Goal: Transaction & Acquisition: Purchase product/service

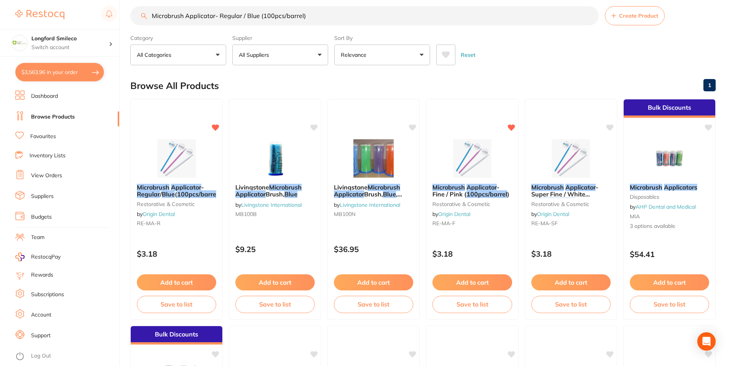
scroll to position [2934, 0]
click at [79, 69] on button "$3,563.96 in your order" at bounding box center [59, 72] width 89 height 18
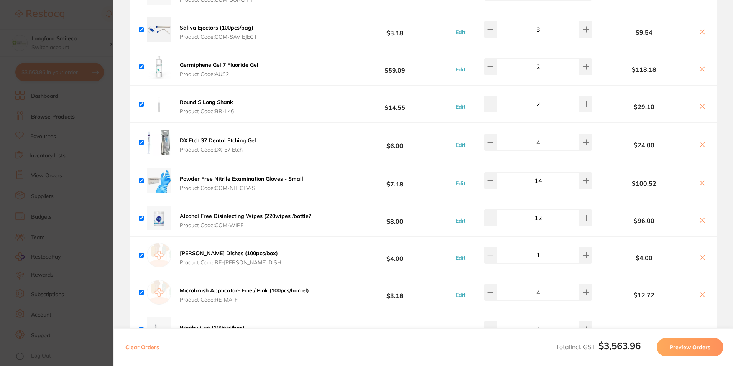
scroll to position [2321, 0]
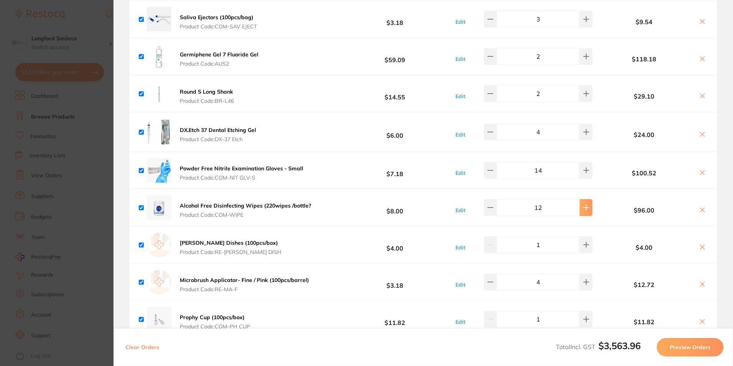
click at [583, 204] on icon at bounding box center [586, 207] width 6 height 6
type input "13"
click at [35, 174] on section "Update RRP Set your pre negotiated price for this item. Item Agreed RRP (excl. …" at bounding box center [366, 183] width 733 height 366
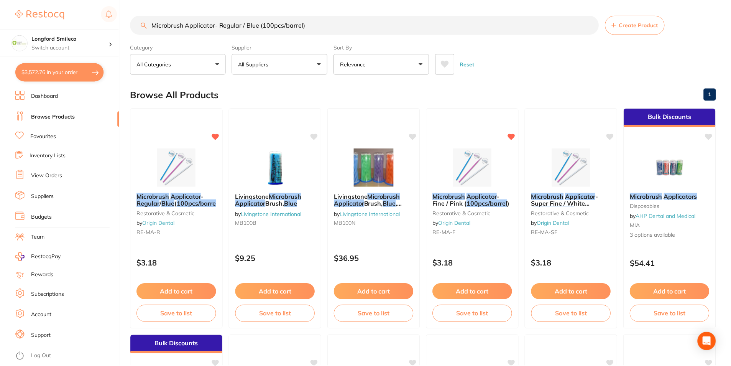
scroll to position [9, 0]
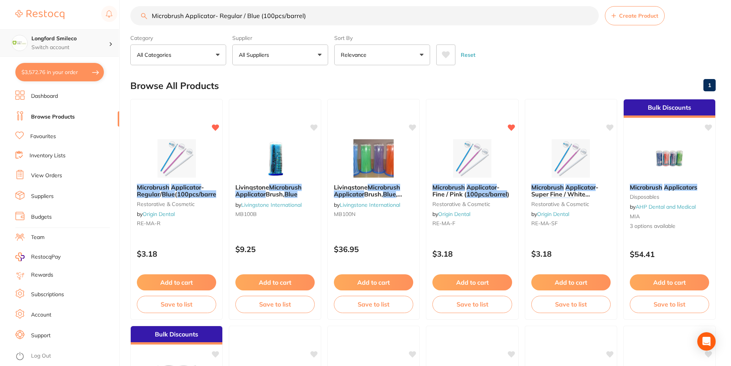
click at [42, 42] on h4 "Longford Smileco" at bounding box center [69, 39] width 77 height 8
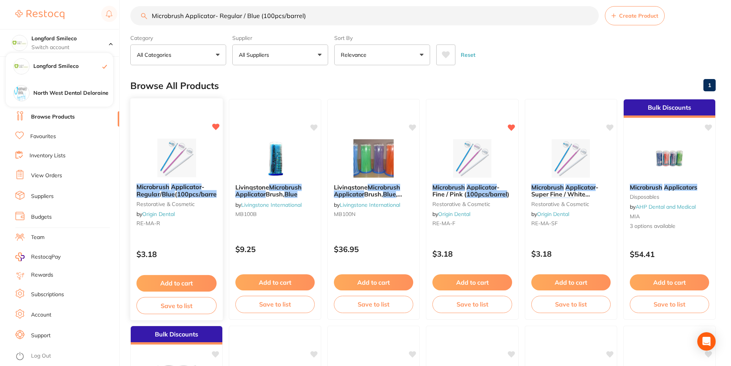
click at [146, 161] on div at bounding box center [176, 157] width 93 height 39
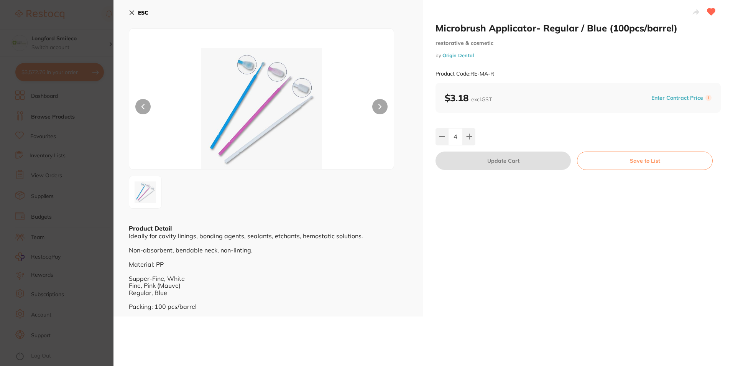
click at [133, 14] on icon at bounding box center [132, 13] width 6 height 6
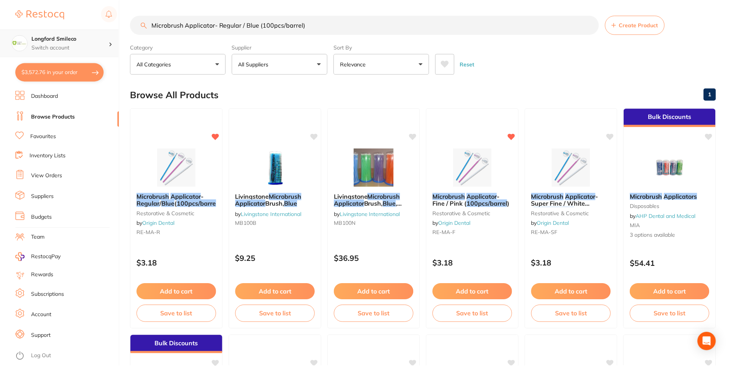
scroll to position [9, 0]
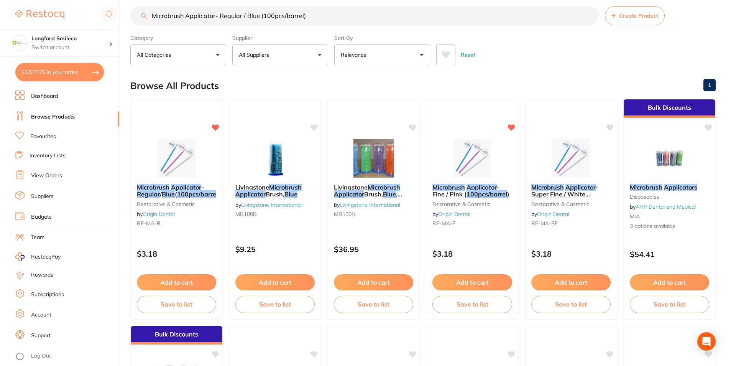
click at [83, 74] on button "$3,572.76 in your order" at bounding box center [59, 72] width 89 height 18
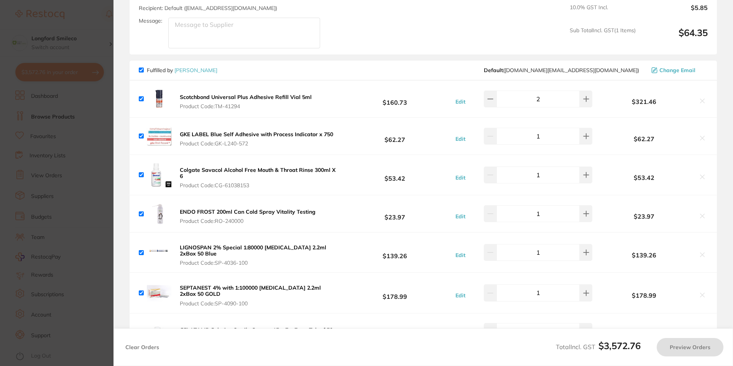
scroll to position [1708, 0]
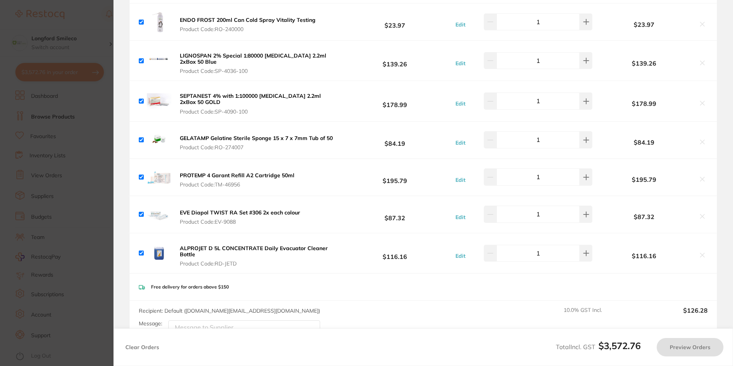
click at [189, 244] on b "ALPROJET D 5L CONCENTRATE Daily Evacuator Cleaner Bottle" at bounding box center [254, 250] width 148 height 13
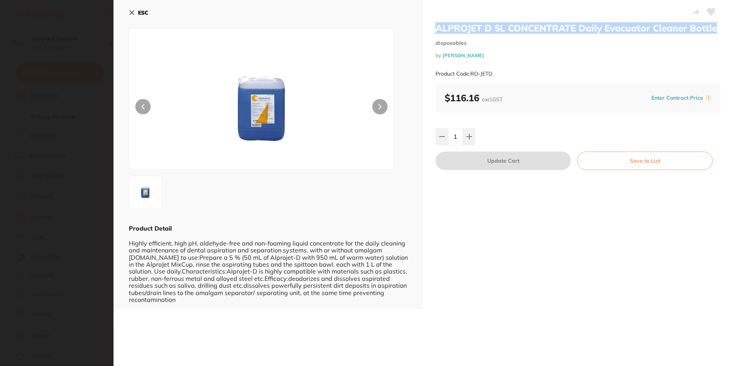
drag, startPoint x: 431, startPoint y: 28, endPoint x: 713, endPoint y: 29, distance: 282.4
click at [713, 29] on div "ALPROJET D 5L CONCENTRATE Daily Evacuator Cleaner Bottle disposables by Henry S…" at bounding box center [578, 154] width 310 height 309
copy h2 "ALPROJET D 5L CONCENTRATE Daily Evacuator Cleaner Bottle"
click at [130, 14] on icon at bounding box center [132, 13] width 4 height 4
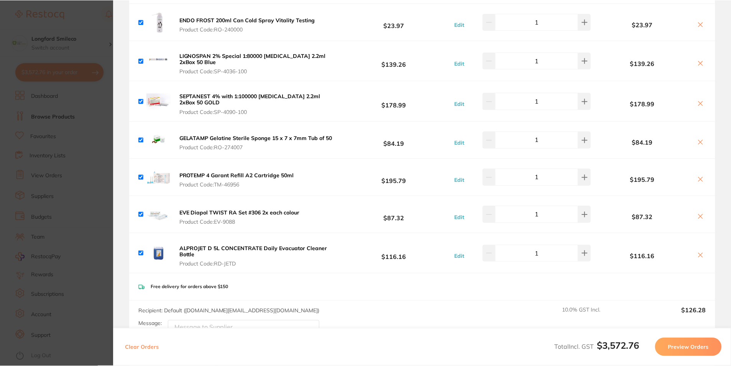
scroll to position [9, 0]
click at [699, 253] on icon at bounding box center [700, 255] width 4 height 4
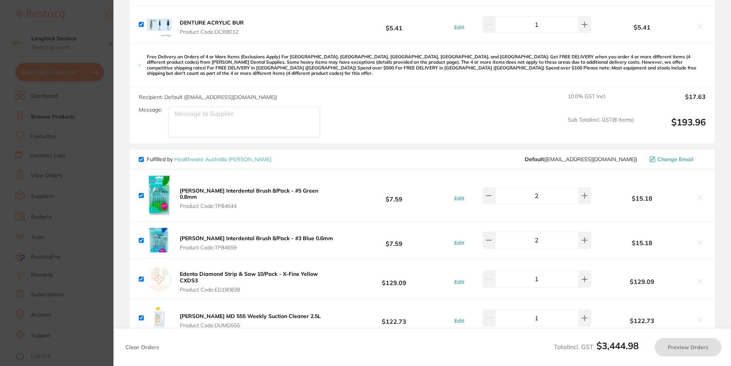
scroll to position [482, 0]
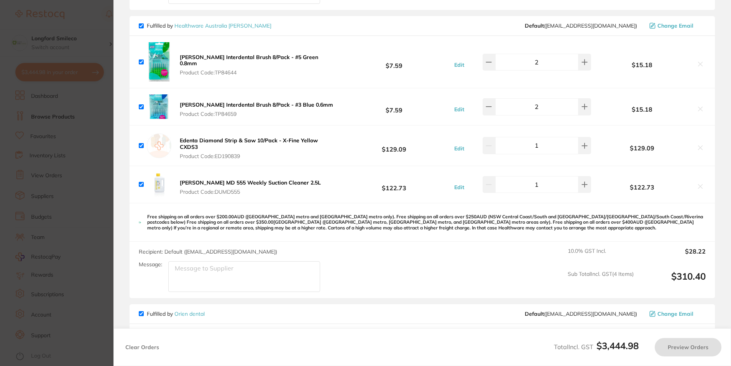
checkbox input "true"
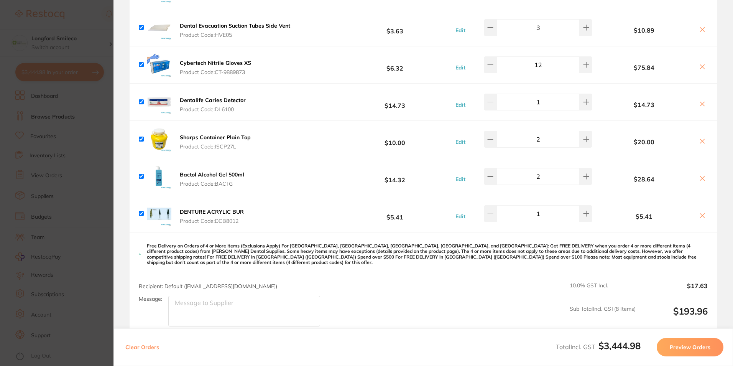
scroll to position [153, 0]
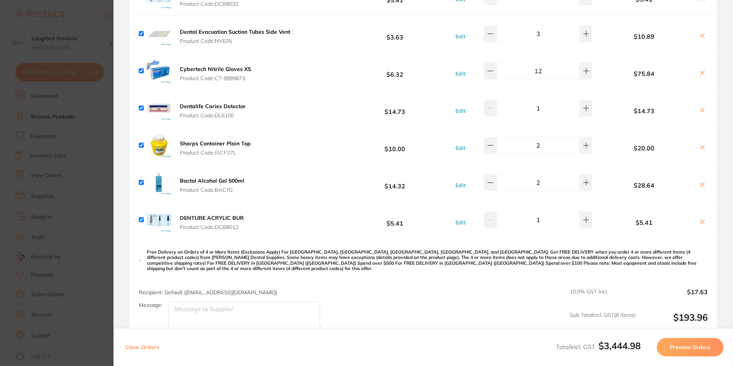
click at [107, 107] on section "Update RRP Set your pre negotiated price for this item. Item Agreed RRP (excl. …" at bounding box center [366, 183] width 733 height 366
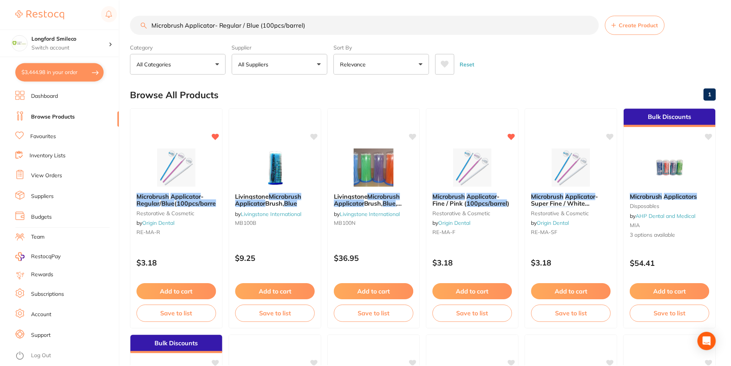
scroll to position [9, 0]
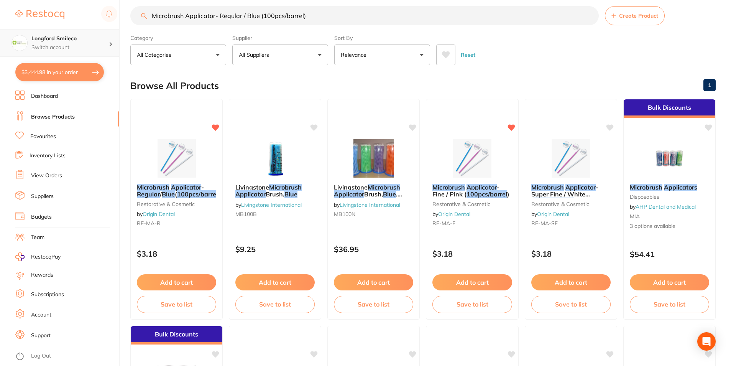
click at [98, 51] on p "Switch account" at bounding box center [69, 48] width 77 height 8
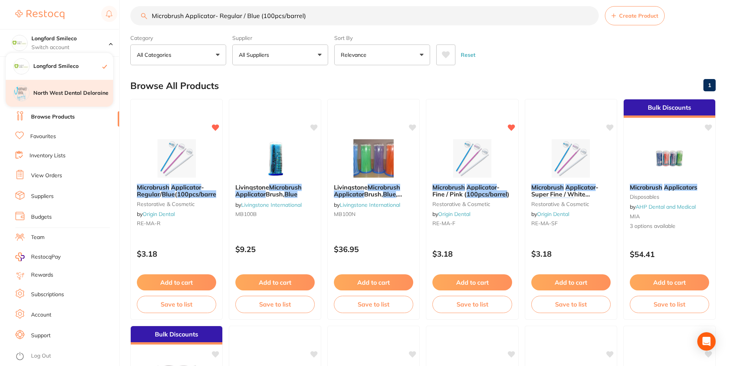
click at [82, 93] on h4 "North West Dental Deloraine" at bounding box center [73, 93] width 80 height 8
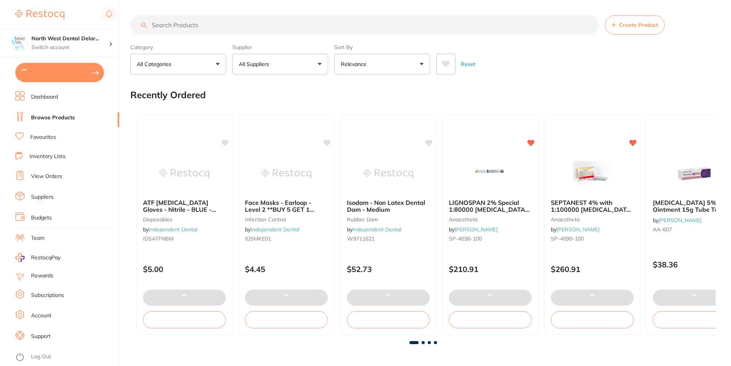
click at [84, 72] on button at bounding box center [59, 72] width 89 height 19
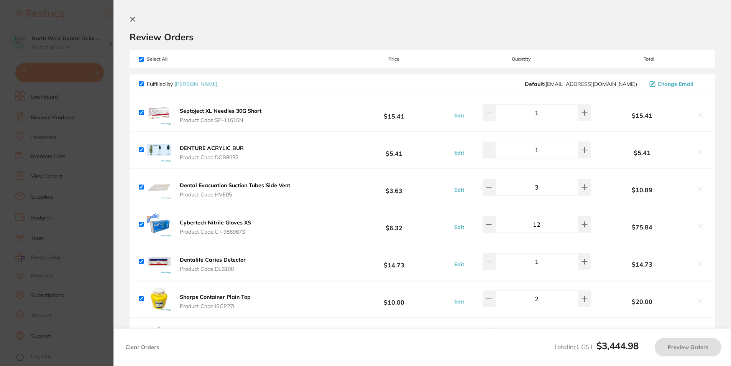
checkbox input "true"
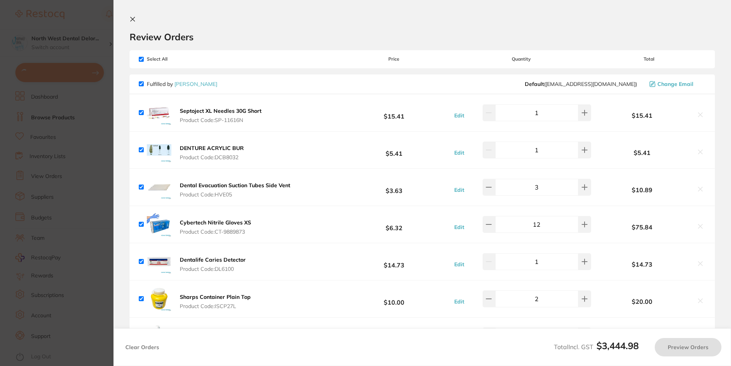
checkbox input "true"
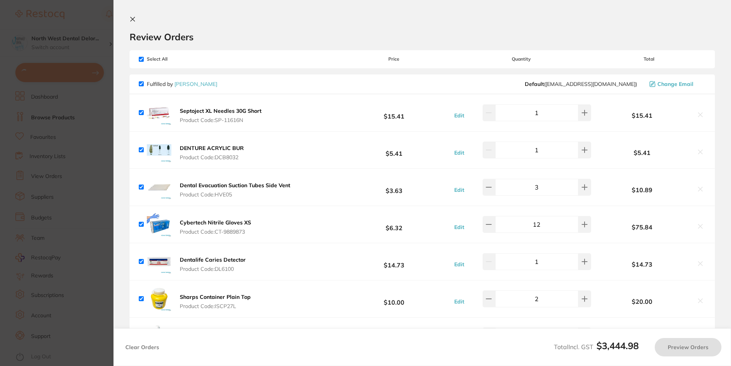
checkbox input "true"
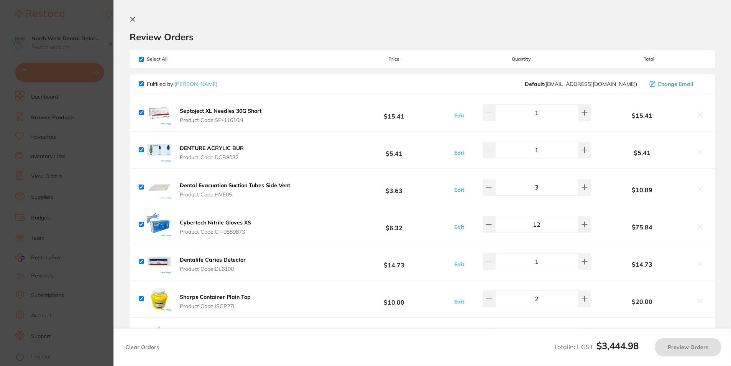
checkbox input "true"
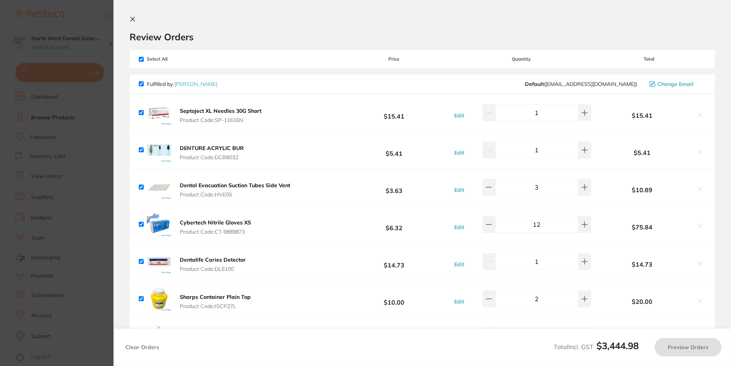
checkbox input "true"
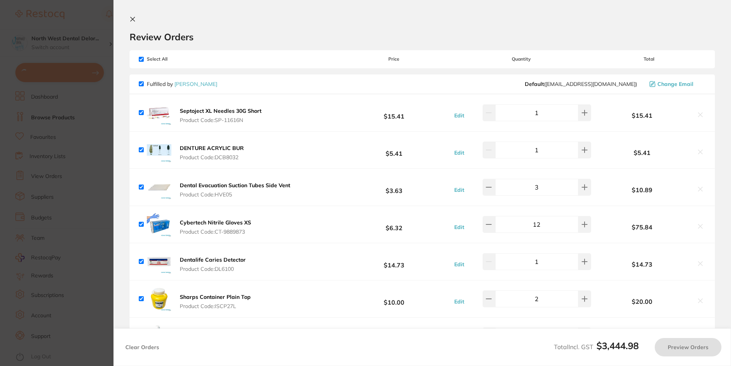
checkbox input "true"
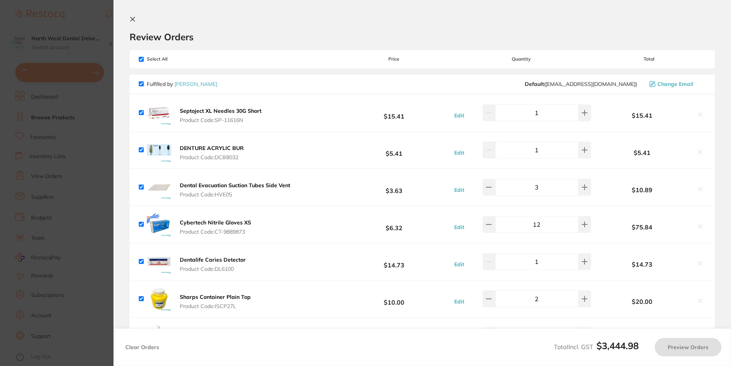
checkbox input "true"
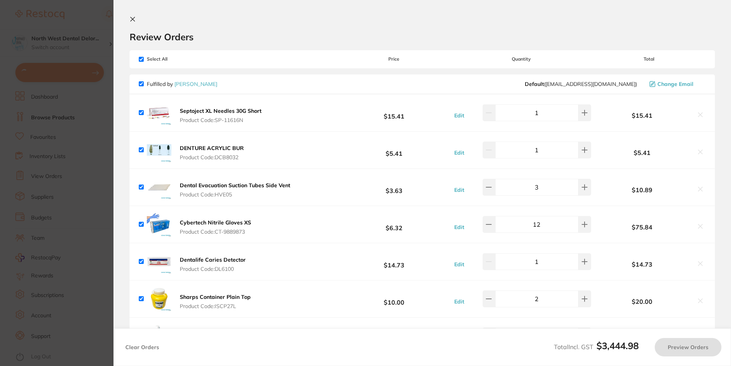
checkbox input "true"
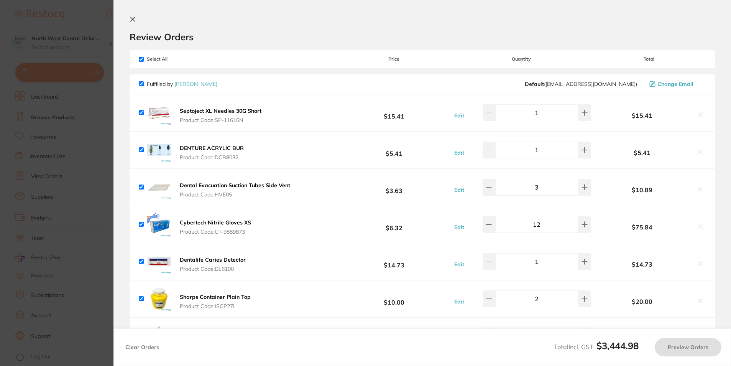
checkbox input "true"
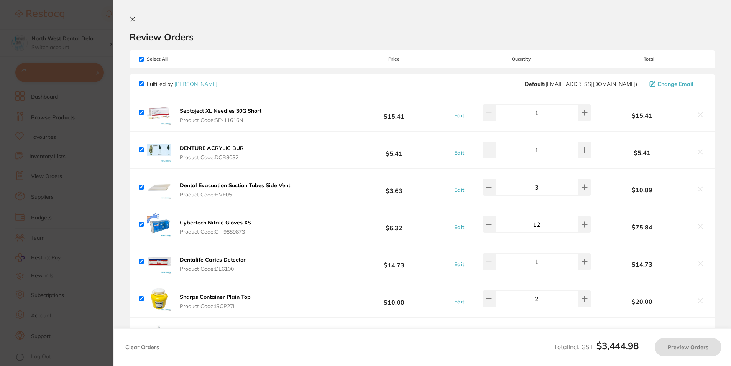
checkbox input "true"
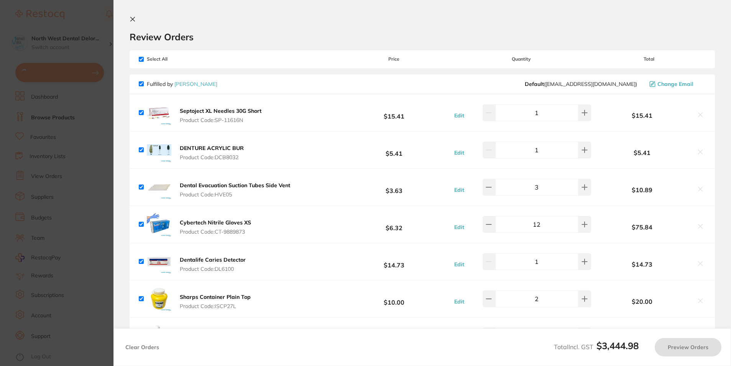
checkbox input "true"
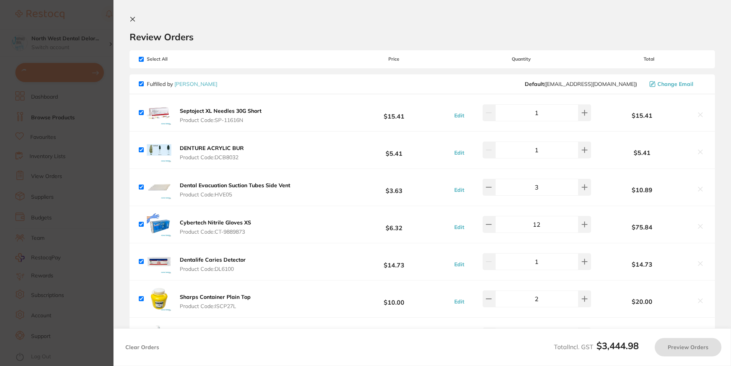
checkbox input "true"
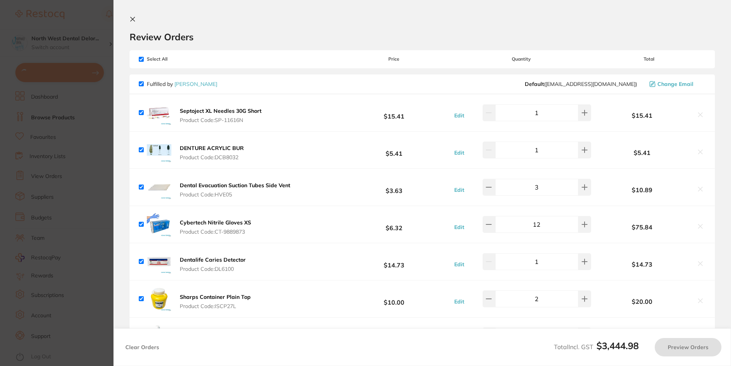
checkbox input "true"
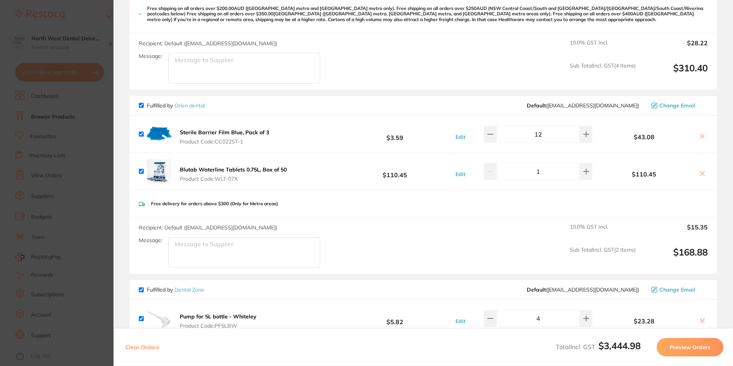
scroll to position [498, 0]
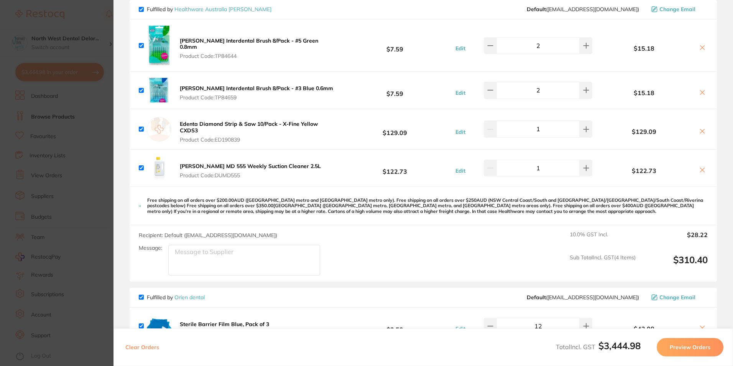
click at [703, 167] on icon at bounding box center [702, 170] width 6 height 6
checkbox input "false"
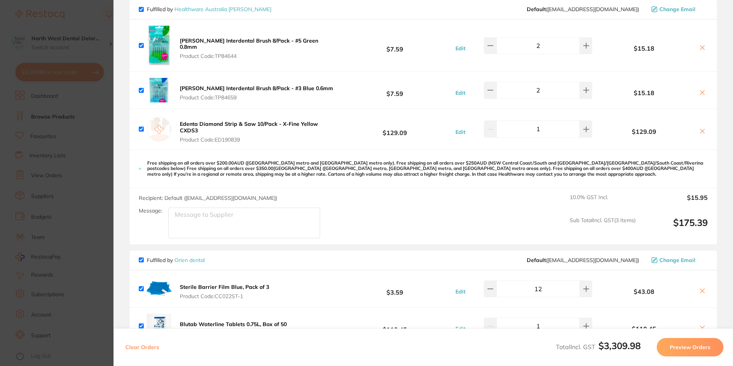
click at [70, 110] on section "Update RRP Set your pre negotiated price for this item. Item Agreed RRP (excl. …" at bounding box center [366, 183] width 733 height 366
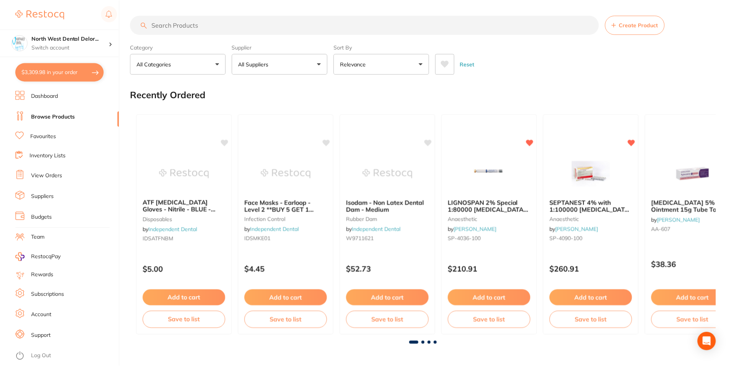
scroll to position [9, 0]
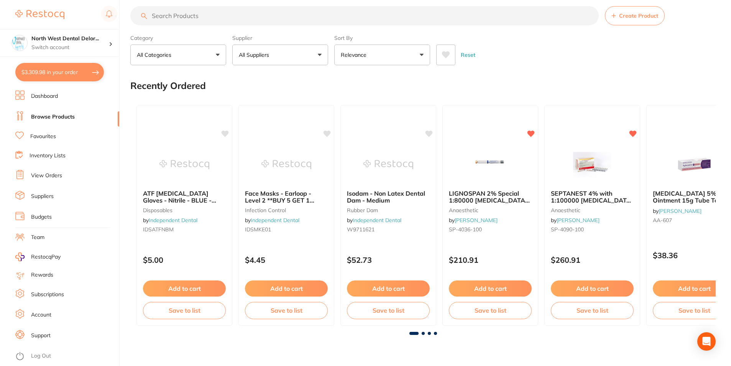
click at [189, 18] on input "search" at bounding box center [364, 15] width 468 height 19
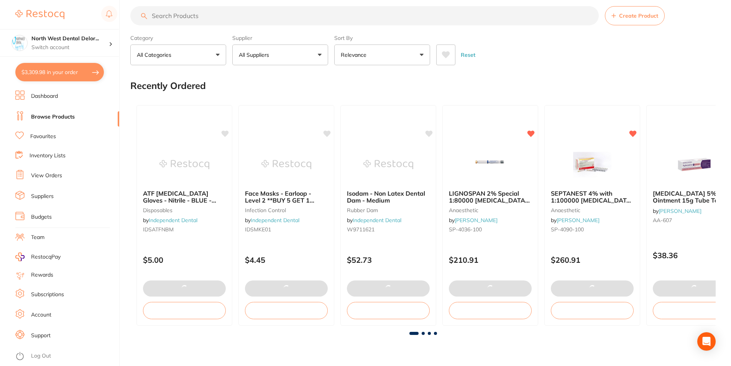
paste input "ALPROJET D 5L CONCENTRATE Daily Evacuator Cleaner Bottle"
type input "ALPROJET D 5L CONCENTRATE Daily Evacuator Cleaner Bottle"
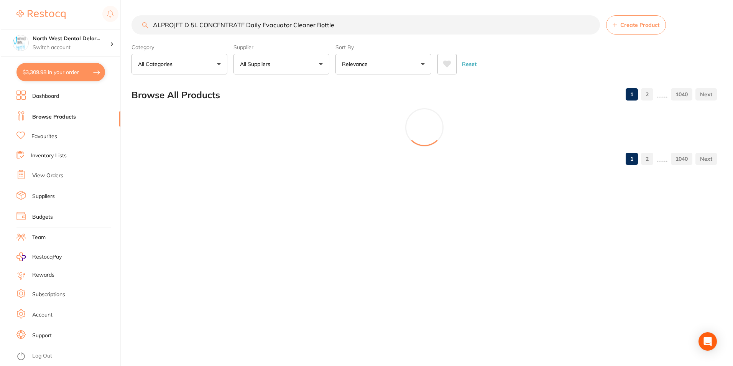
scroll to position [0, 0]
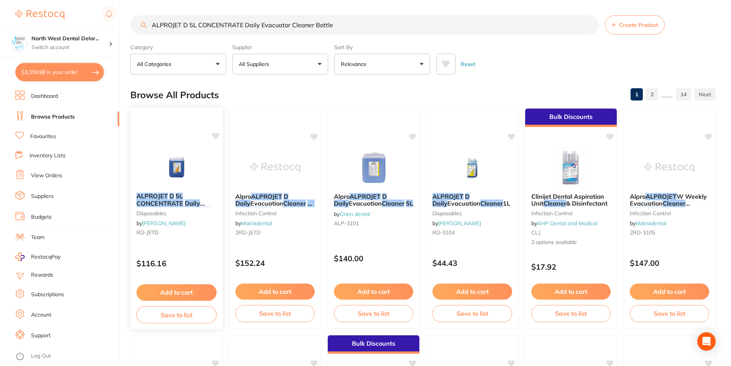
click at [176, 179] on img at bounding box center [176, 167] width 50 height 39
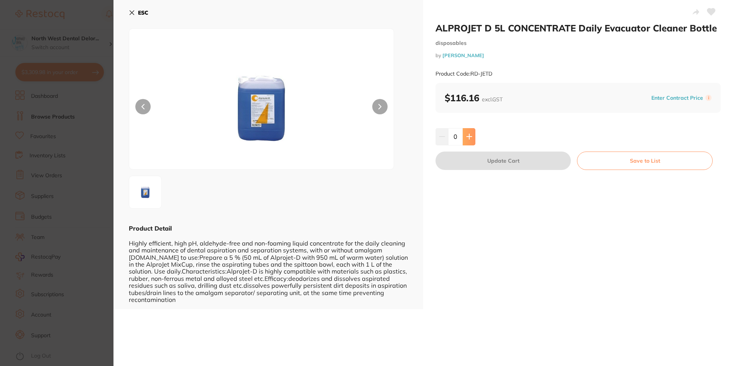
click at [466, 136] on icon at bounding box center [469, 136] width 6 height 6
type input "1"
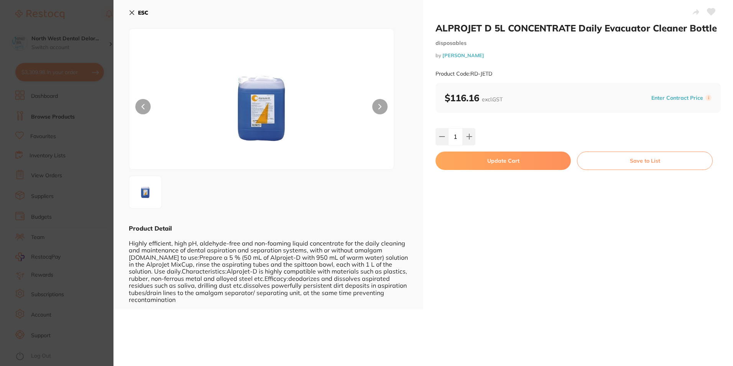
click at [465, 160] on button "Update Cart" at bounding box center [502, 160] width 135 height 18
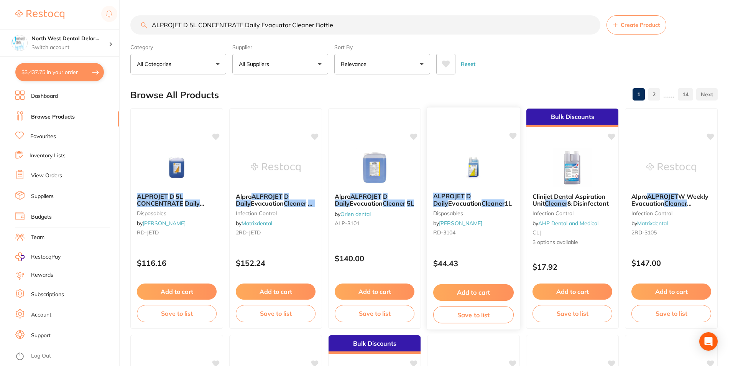
checkbox input "true"
checkbox input "false"
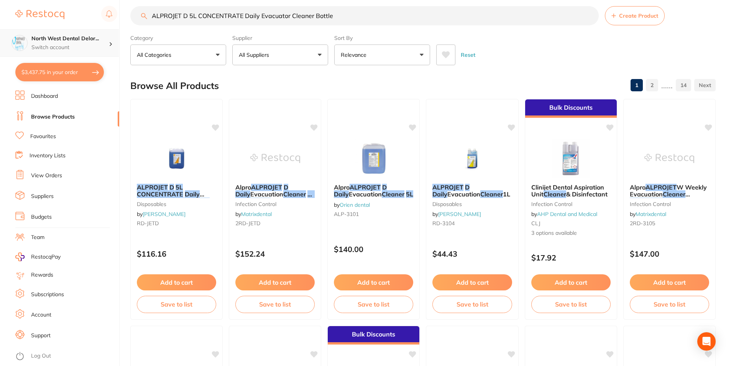
click at [72, 50] on p "Switch account" at bounding box center [69, 48] width 77 height 8
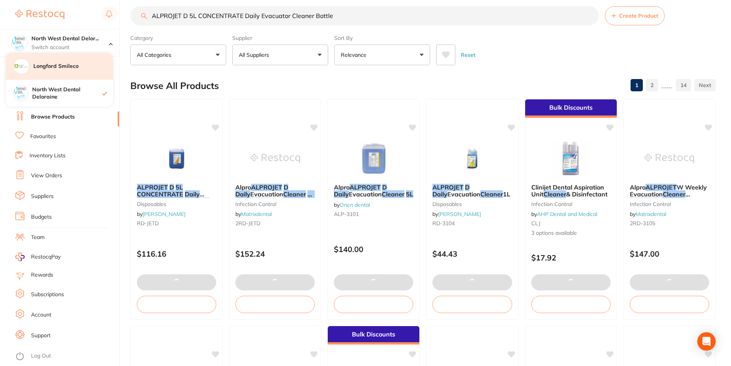
click at [81, 68] on h4 "Longford Smileco" at bounding box center [73, 66] width 80 height 8
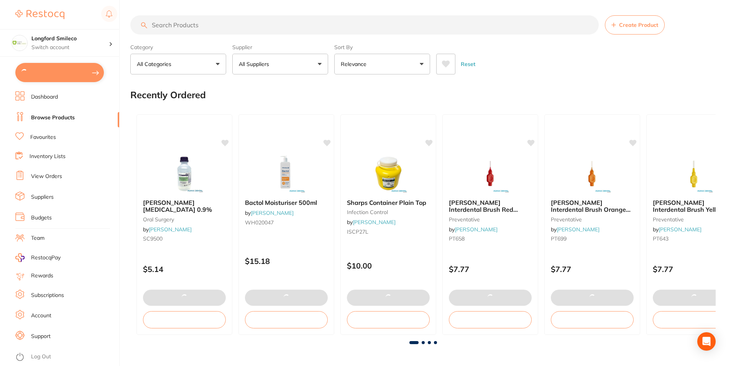
click at [82, 69] on button at bounding box center [59, 72] width 89 height 19
checkbox input "true"
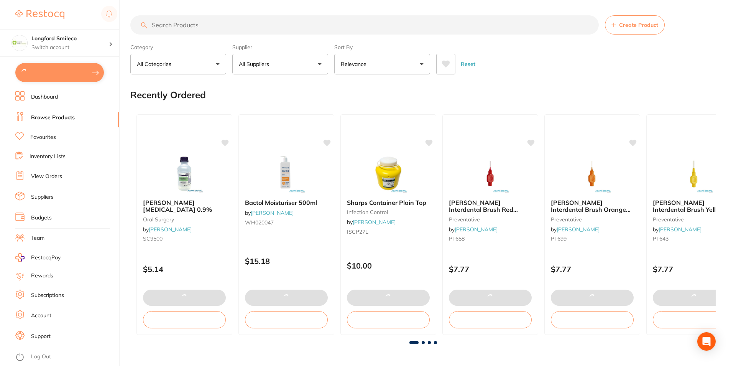
checkbox input "true"
type input "4"
checkbox input "true"
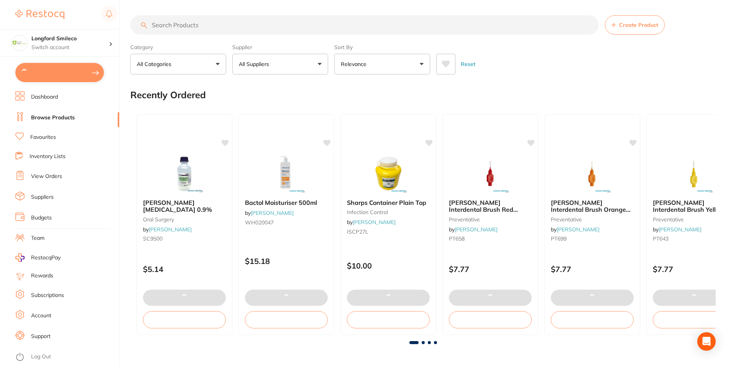
checkbox input "true"
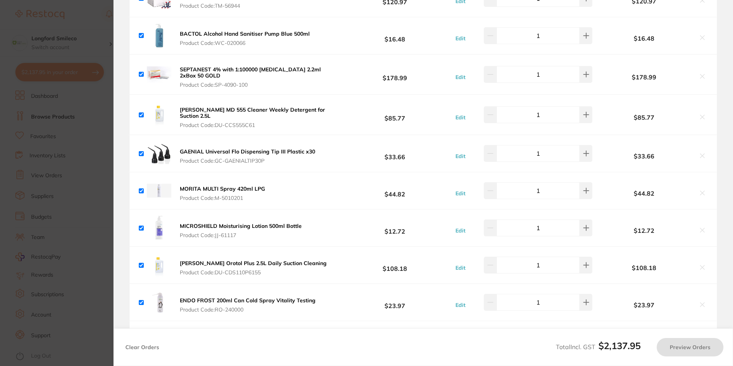
scroll to position [115, 0]
click at [177, 109] on div "[PERSON_NAME] MD 555 Cleaner Weekly Detergent for Suction 2.5L Product Code: DU…" at bounding box center [238, 114] width 199 height 28
click at [182, 110] on b "[PERSON_NAME] MD 555 Cleaner Weekly Detergent for Suction 2.5L" at bounding box center [252, 111] width 145 height 13
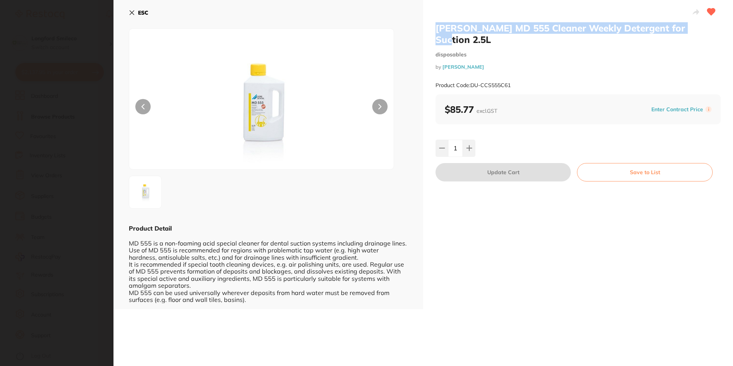
drag, startPoint x: 436, startPoint y: 28, endPoint x: 690, endPoint y: 28, distance: 253.7
click at [690, 28] on h2 "[PERSON_NAME] MD 555 Cleaner Weekly Detergent for Suction 2.5L" at bounding box center [577, 33] width 285 height 23
copy h2 "[PERSON_NAME] MD 555 Cleaner Weekly Detergent for Suction 2.5L"
click at [133, 13] on icon at bounding box center [132, 13] width 6 height 6
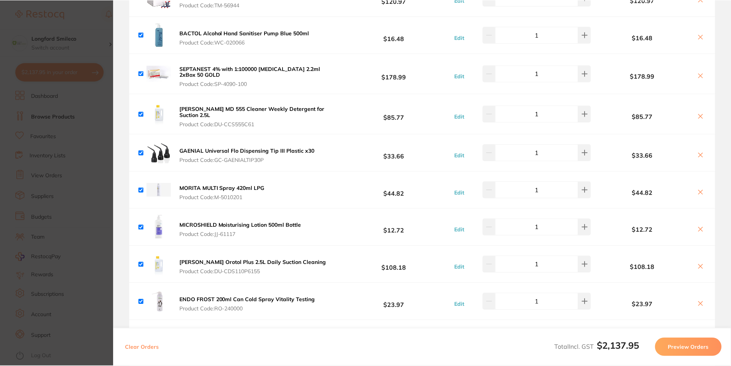
scroll to position [9, 0]
click at [67, 57] on section "Update RRP Set your pre negotiated price for this item. Item Agreed RRP (excl. …" at bounding box center [365, 183] width 731 height 366
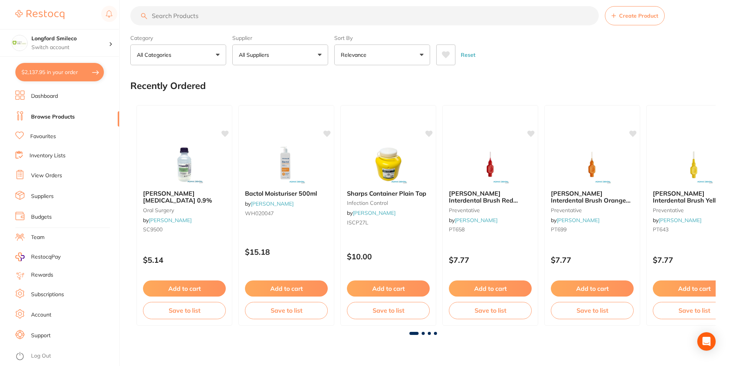
click at [153, 16] on input "search" at bounding box center [364, 15] width 468 height 19
paste input "[PERSON_NAME] MD 555 Cleaner Weekly Detergent for Suction 2.5L"
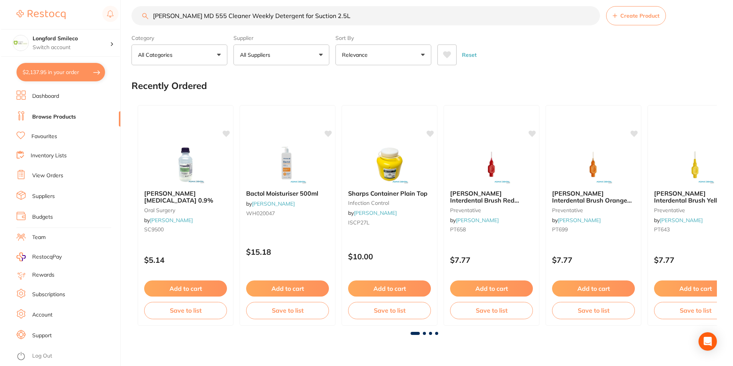
scroll to position [0, 0]
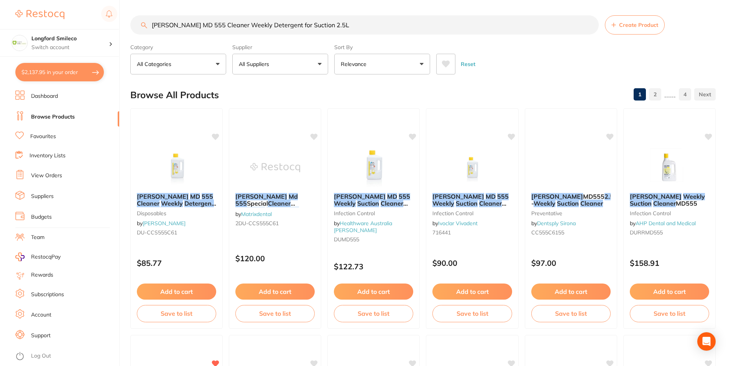
click at [233, 27] on input "[PERSON_NAME] MD 555 Cleaner Weekly Detergent for Suction 2.5L" at bounding box center [364, 24] width 468 height 19
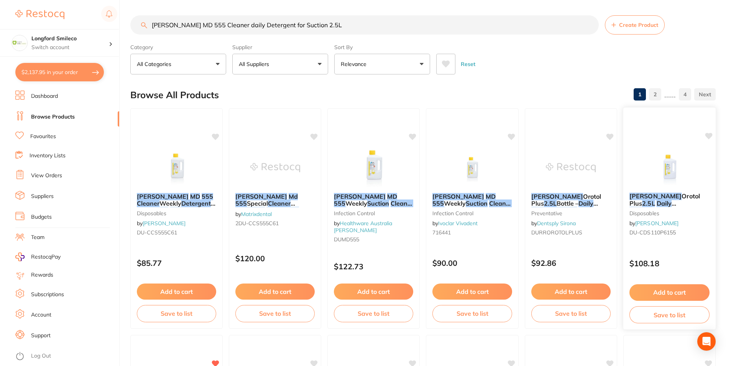
type input "[PERSON_NAME] MD 555 Cleaner daily Detergent for Suction 2.5L"
click at [681, 292] on button "Add to cart" at bounding box center [669, 292] width 80 height 16
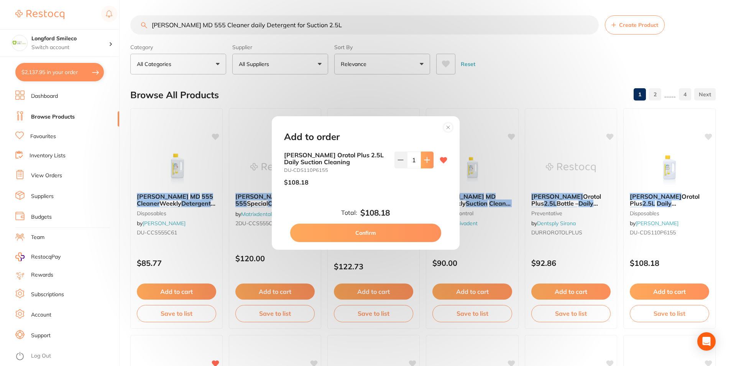
click at [427, 163] on button at bounding box center [427, 159] width 13 height 17
click at [403, 163] on button at bounding box center [400, 159] width 13 height 17
type input "1"
click at [377, 228] on button "Confirm" at bounding box center [365, 232] width 151 height 18
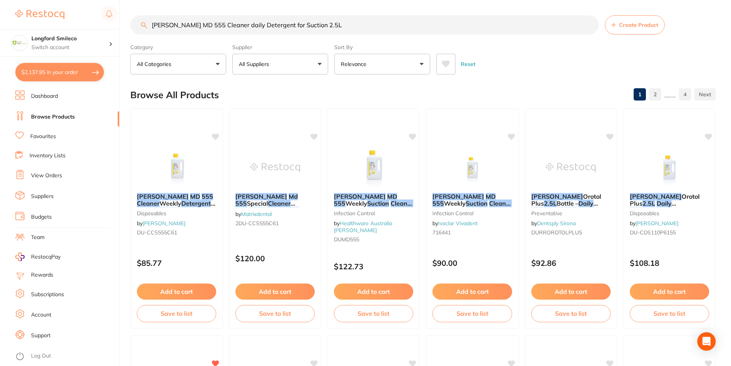
click at [69, 73] on button "$2,137.95 in your order" at bounding box center [59, 72] width 89 height 18
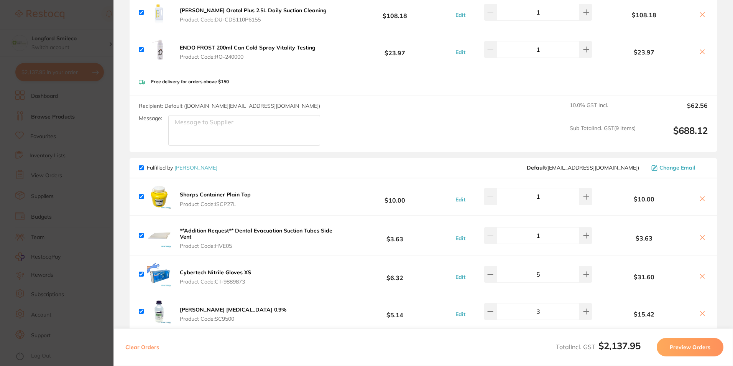
scroll to position [422, 0]
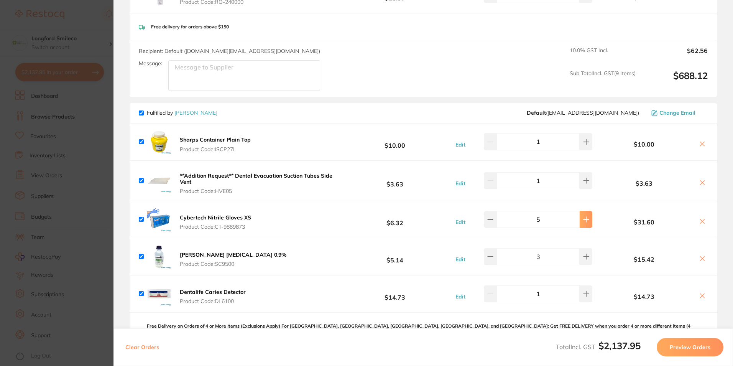
click at [585, 218] on icon at bounding box center [586, 219] width 6 height 6
type input "7"
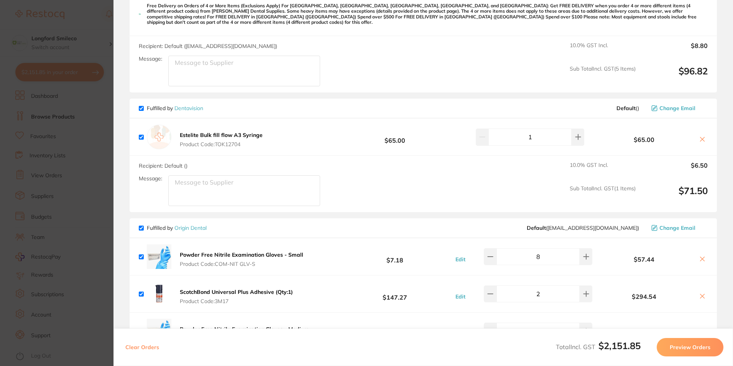
scroll to position [805, 0]
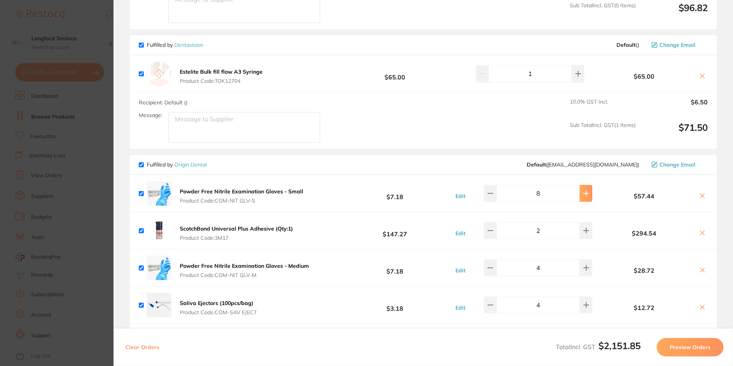
click at [579, 190] on button at bounding box center [585, 193] width 13 height 17
type input "11"
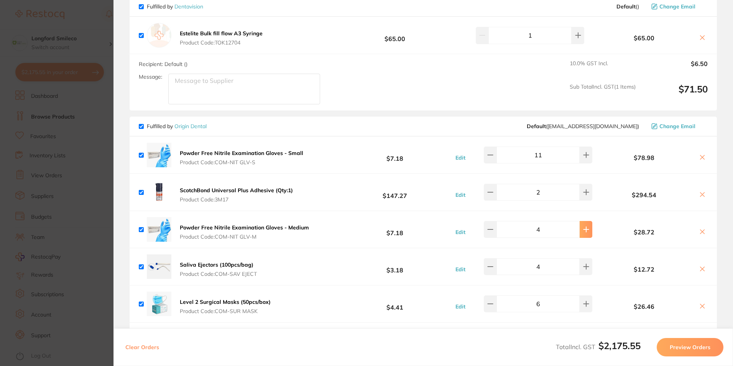
click at [583, 227] on icon at bounding box center [585, 229] width 5 height 5
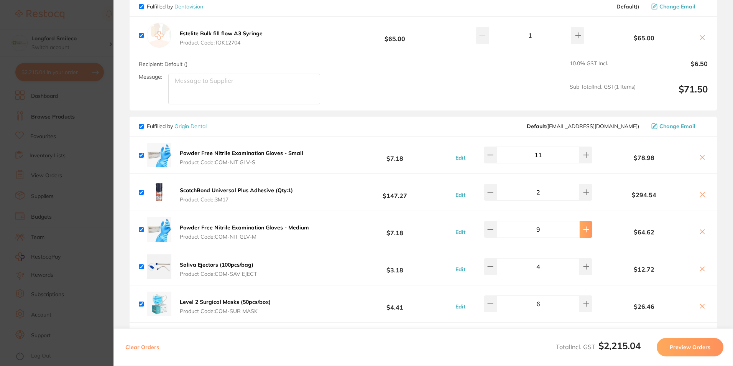
click at [583, 227] on icon at bounding box center [585, 229] width 5 height 5
type input "11"
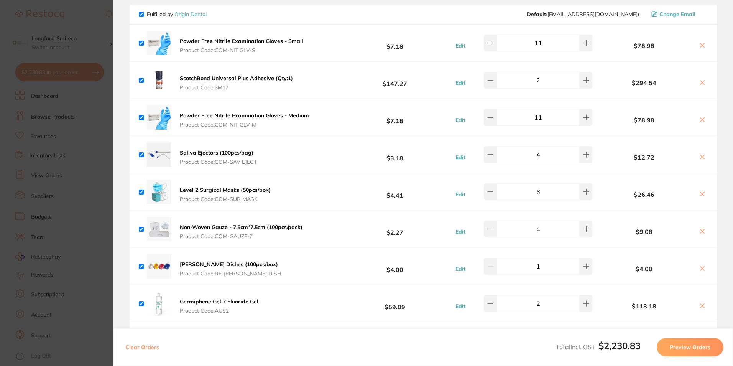
scroll to position [958, 0]
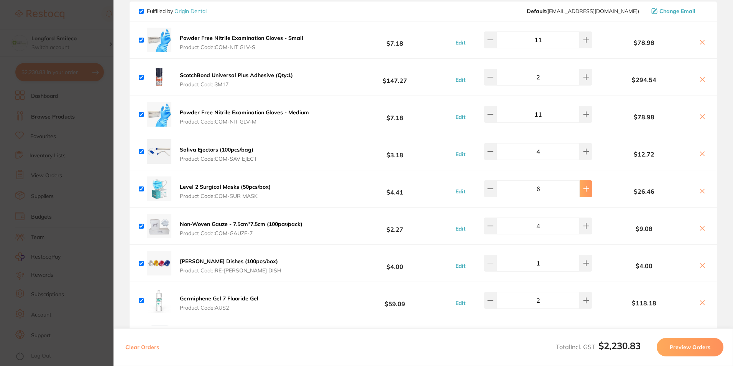
click at [587, 181] on button at bounding box center [585, 188] width 13 height 17
type input "7"
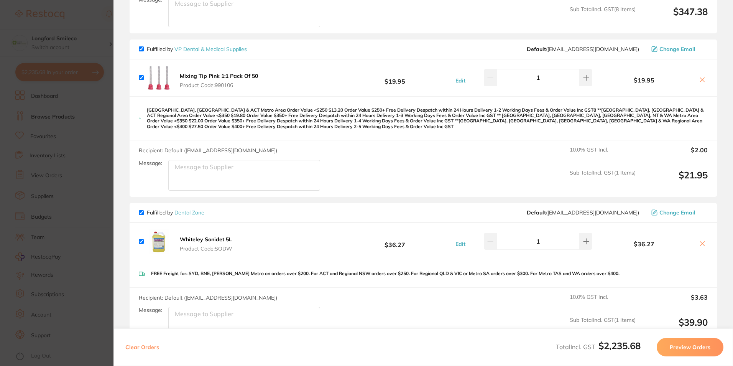
scroll to position [0, 0]
click at [0, 120] on html "$2,235.68 Longford Smileco Switch account Longford Smileco North West Dental De…" at bounding box center [366, 183] width 733 height 366
click at [58, 46] on section "Update RRP Set your pre negotiated price for this item. Item Agreed RRP (excl. …" at bounding box center [366, 183] width 733 height 366
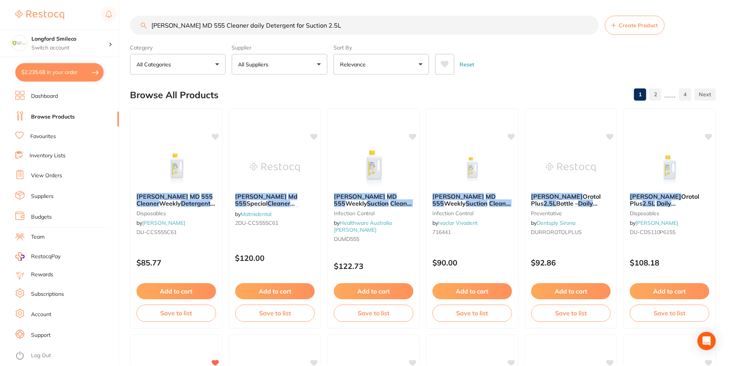
scroll to position [9, 0]
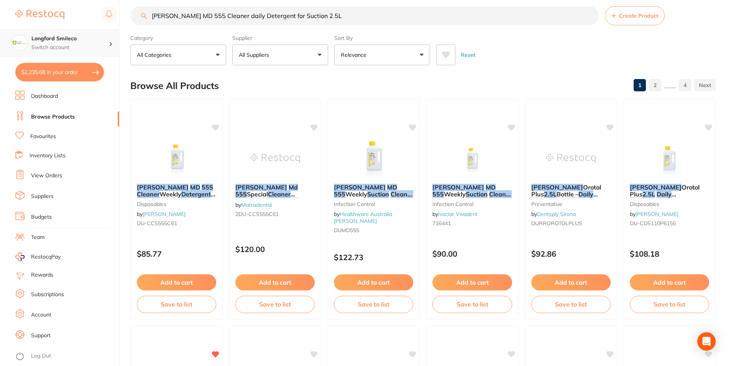
click at [64, 45] on p "Switch account" at bounding box center [69, 48] width 77 height 8
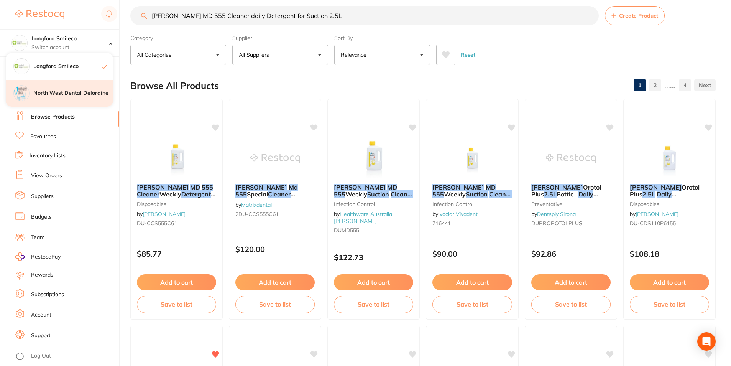
click at [57, 90] on h4 "North West Dental Deloraine" at bounding box center [73, 93] width 80 height 8
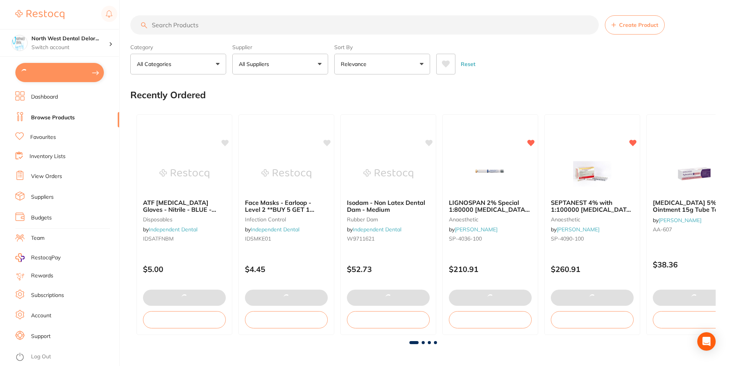
type input "2"
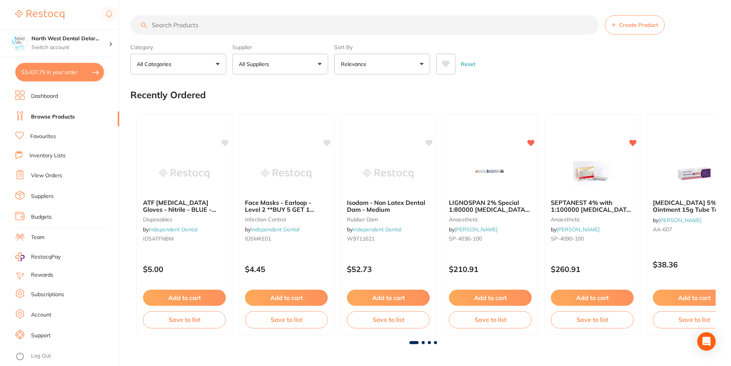
drag, startPoint x: 79, startPoint y: 76, endPoint x: 112, endPoint y: 76, distance: 33.0
click at [109, 76] on section "North West Dental Delor... Switch account Longford Smileco North West Dental De…" at bounding box center [60, 183] width 120 height 366
click at [91, 76] on button "$3,437.75 in your order" at bounding box center [59, 72] width 89 height 18
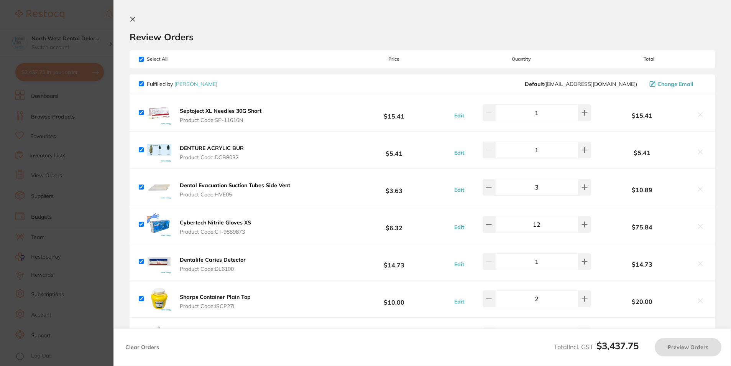
checkbox input "true"
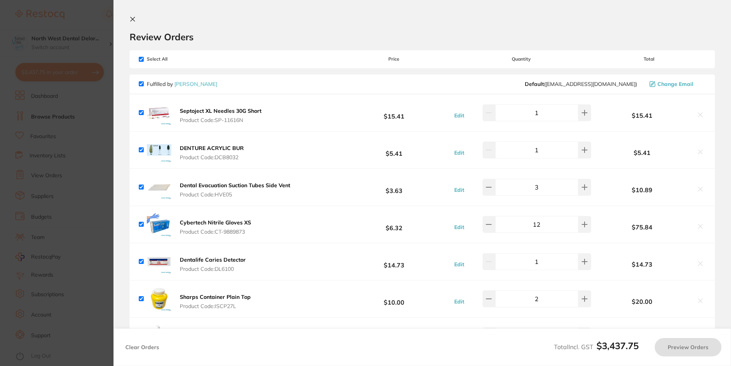
checkbox input "true"
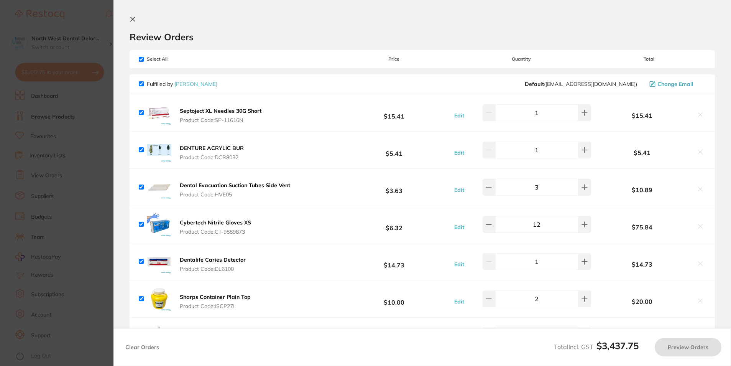
checkbox input "true"
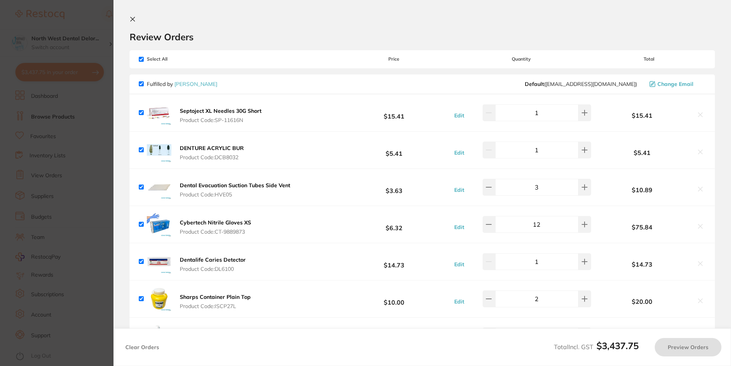
checkbox input "true"
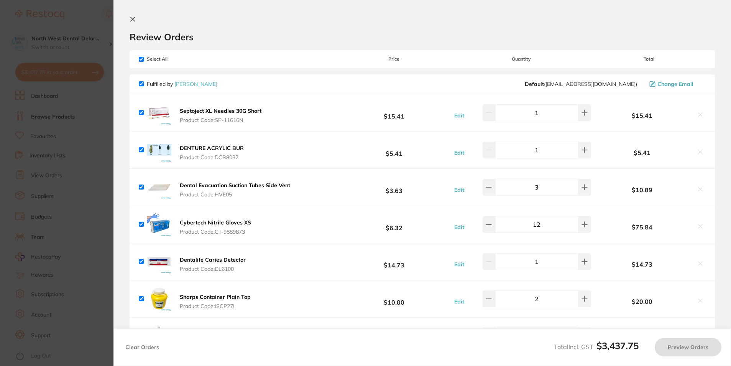
checkbox input "true"
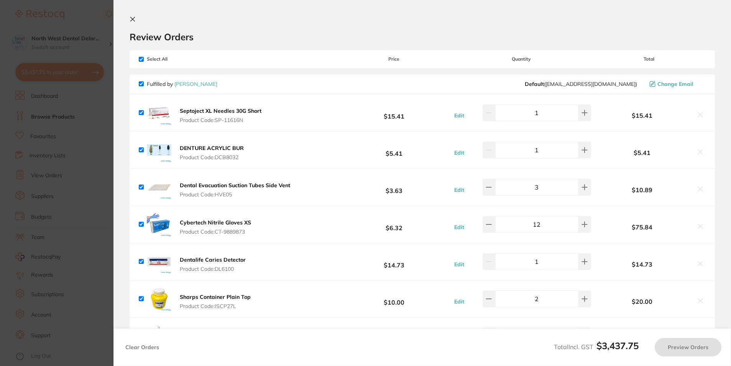
checkbox input "true"
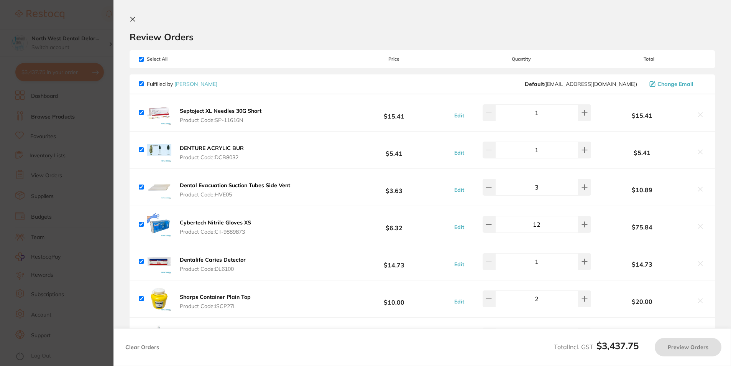
checkbox input "true"
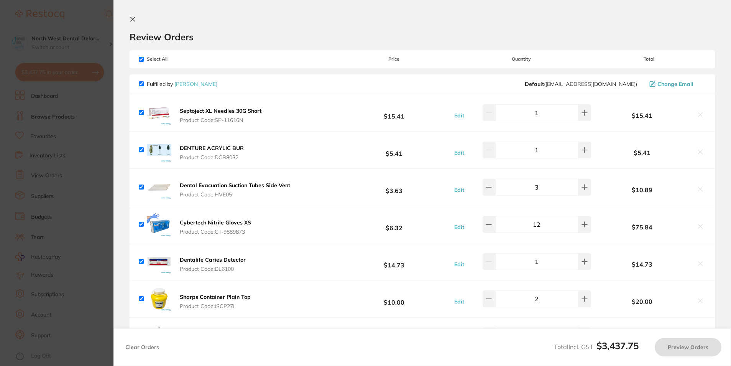
checkbox input "true"
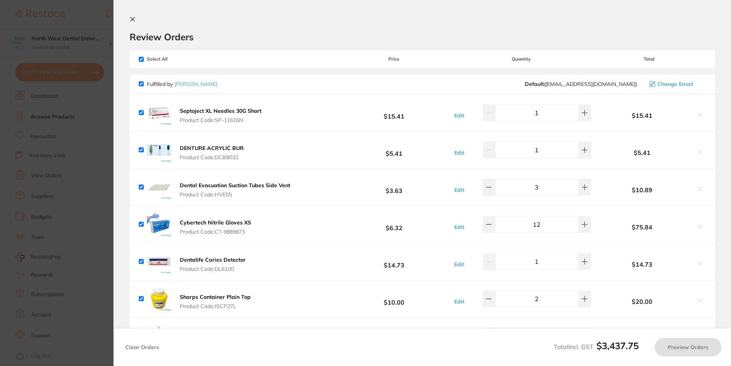
checkbox input "true"
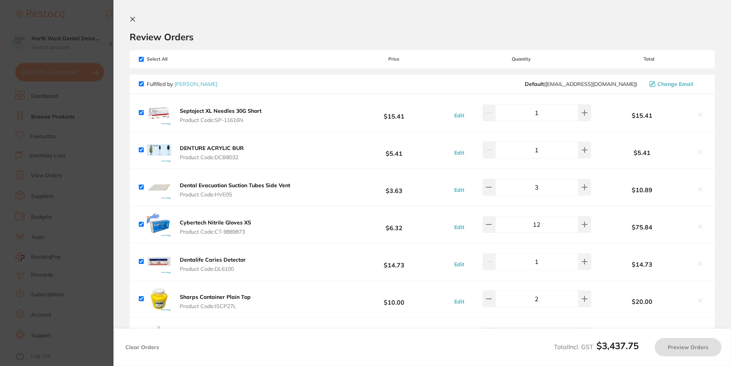
checkbox input "true"
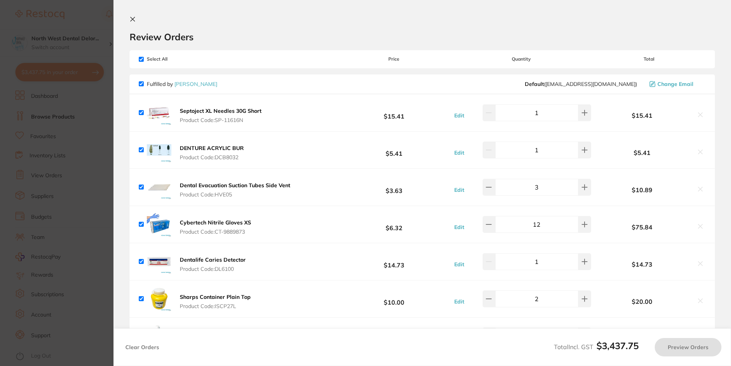
checkbox input "true"
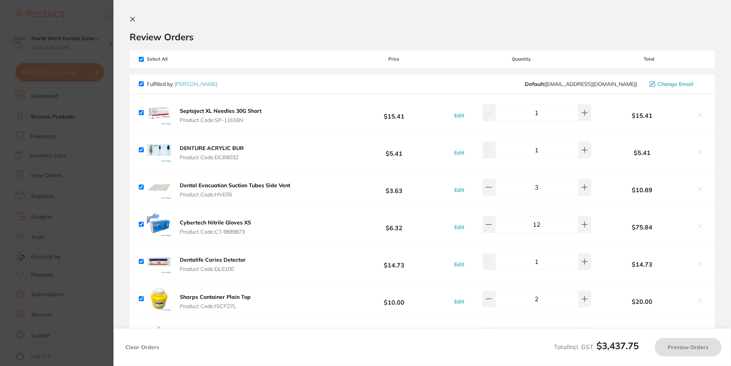
checkbox input "true"
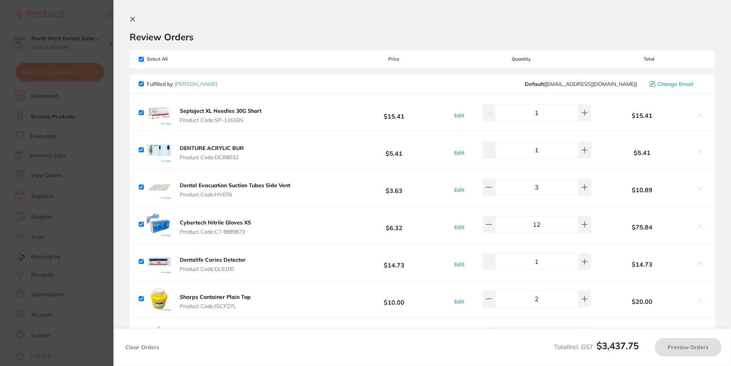
checkbox input "true"
